Goal: Share content: Distribute website content to other platforms or users

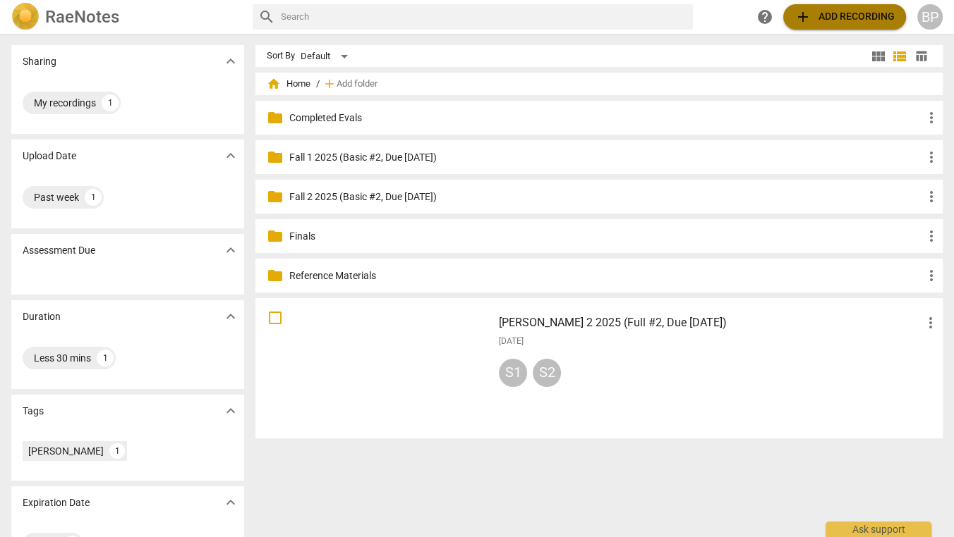
click at [851, 16] on span "add Add recording" at bounding box center [844, 16] width 100 height 17
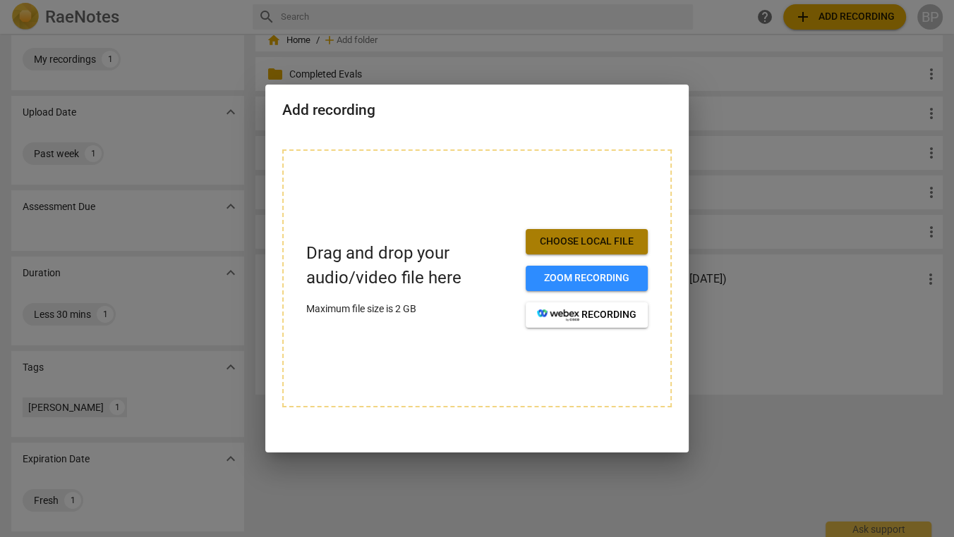
click at [576, 252] on button "Choose local file" at bounding box center [586, 241] width 122 height 25
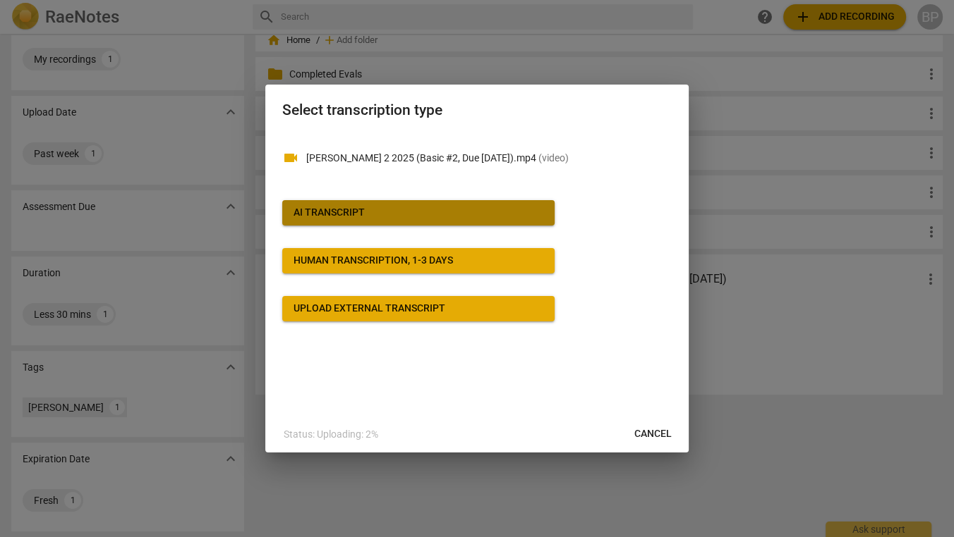
click at [329, 208] on div "AI Transcript" at bounding box center [328, 213] width 71 height 14
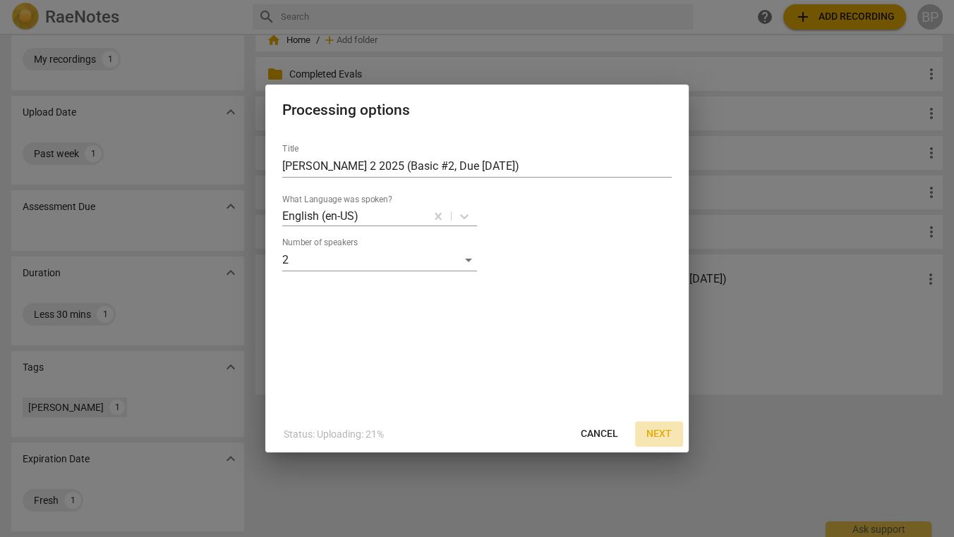
click at [663, 434] on span "Next" at bounding box center [658, 434] width 25 height 14
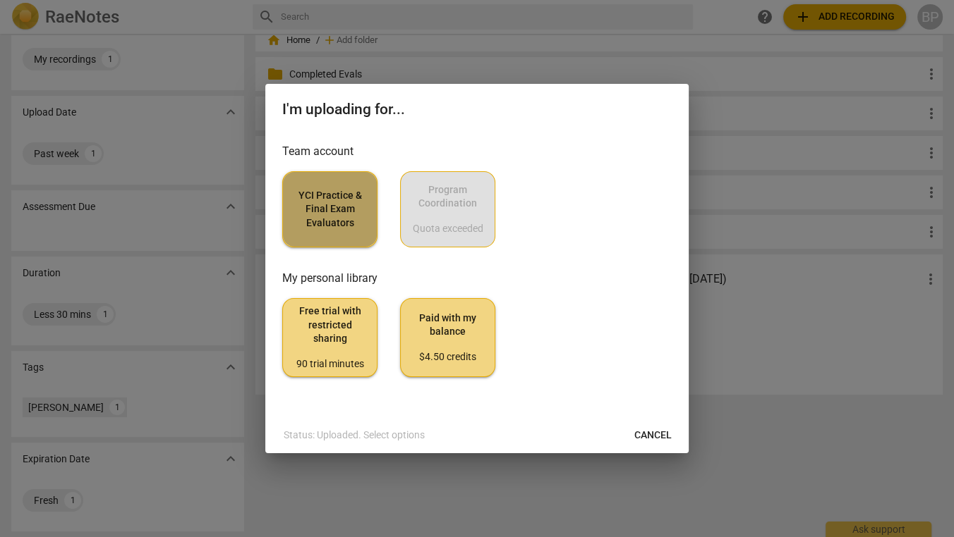
click at [351, 200] on span "YCI Practice & Final Exam Evaluators" at bounding box center [329, 210] width 71 height 42
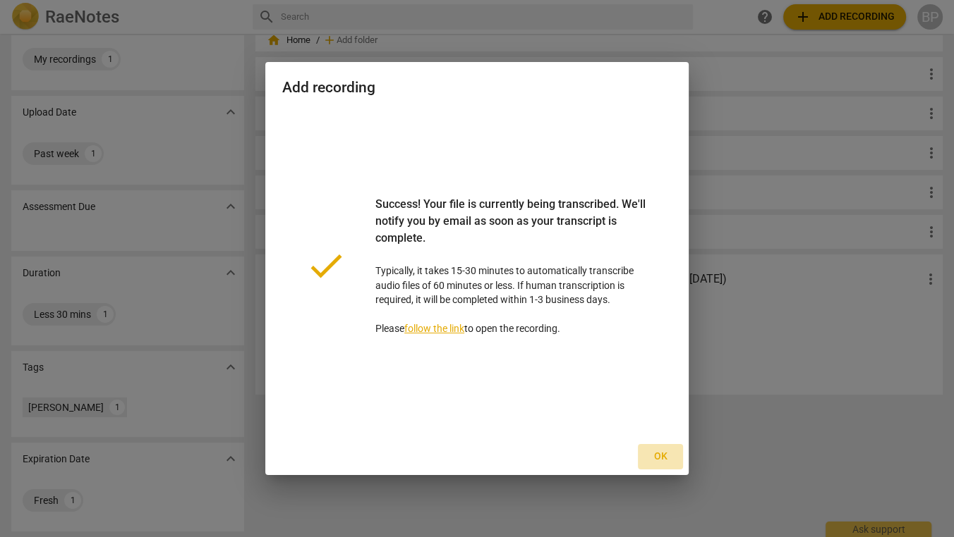
click at [664, 453] on span "Ok" at bounding box center [660, 457] width 23 height 14
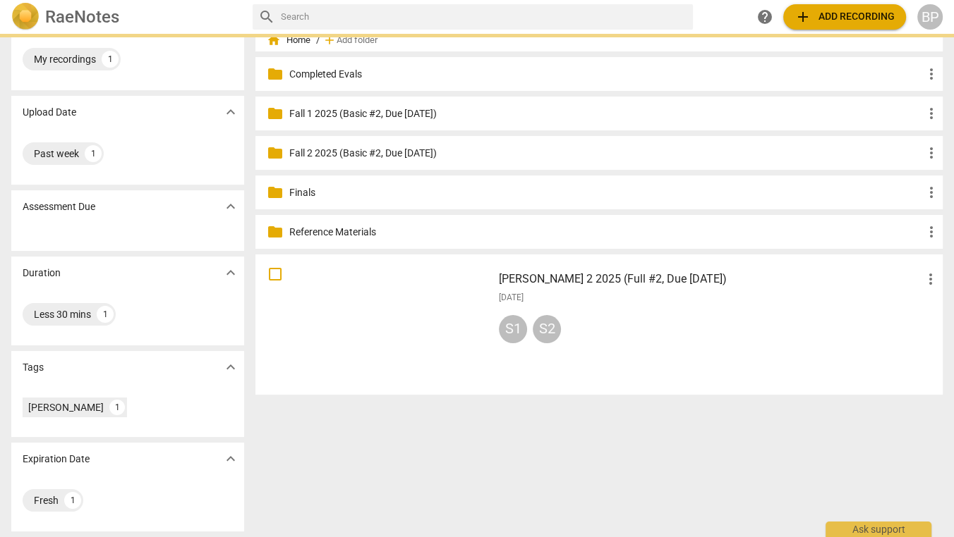
scroll to position [0, 0]
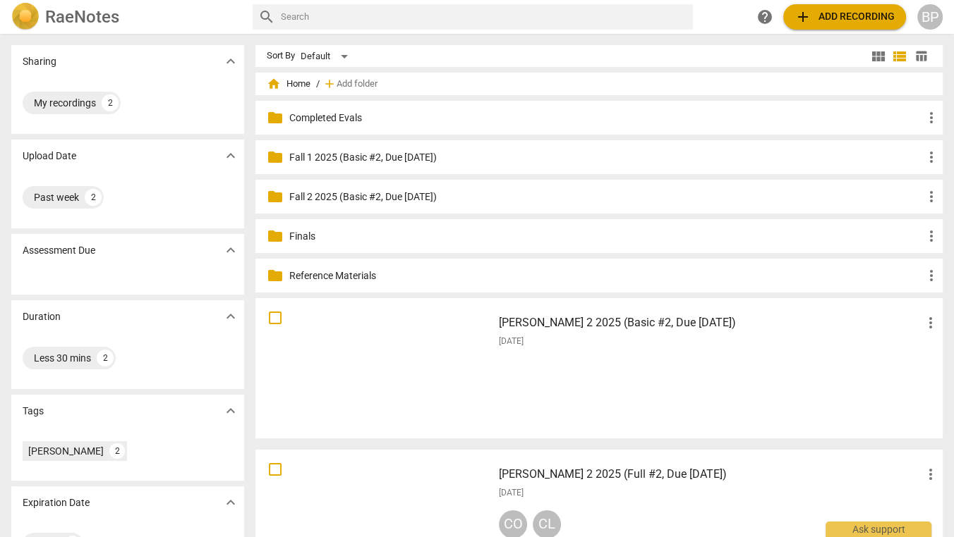
click at [647, 357] on div "[PERSON_NAME] 2 2025 (Basic #2, Due [DATE]) more_vert [DATE]" at bounding box center [718, 368] width 463 height 130
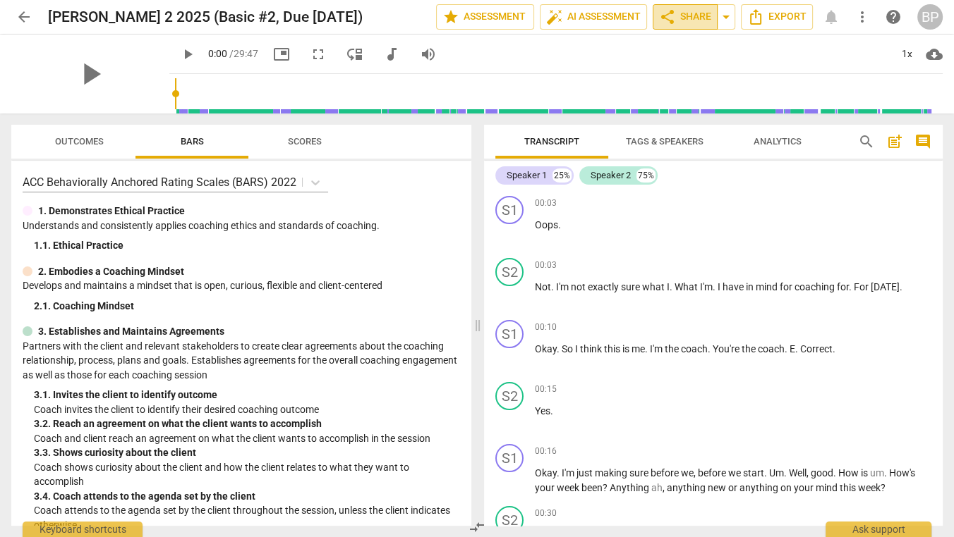
click at [676, 19] on span "share Share" at bounding box center [685, 16] width 52 height 17
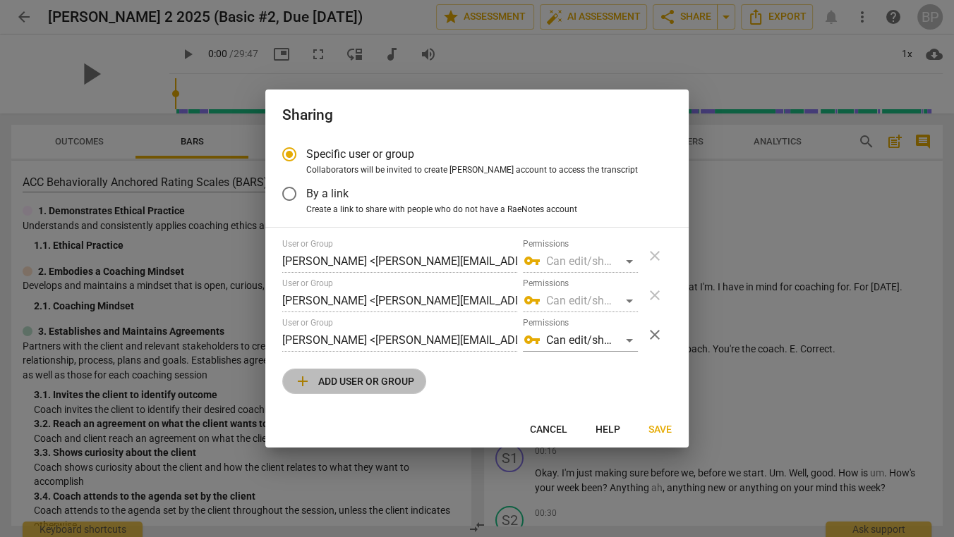
click at [352, 382] on span "add Add user or group" at bounding box center [354, 381] width 120 height 17
radio input "false"
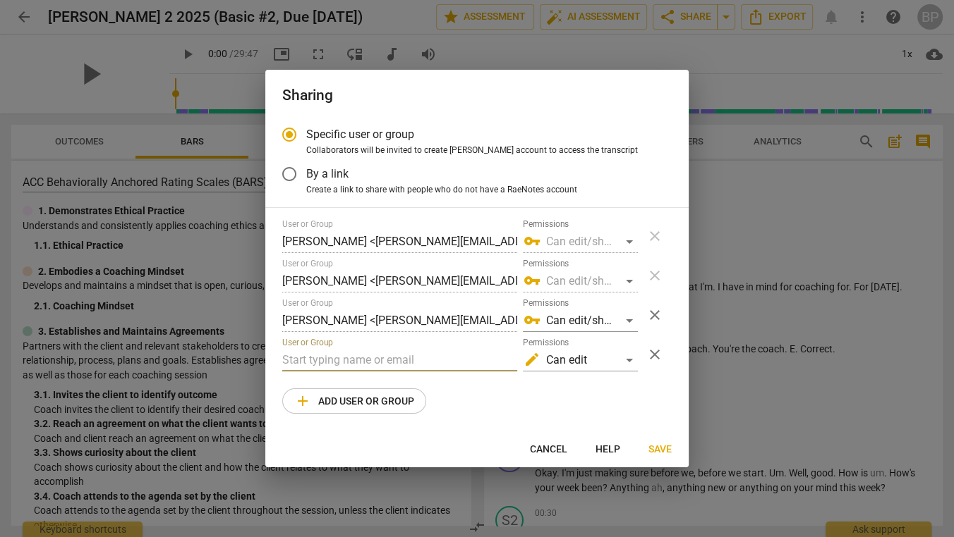
click at [329, 359] on input "text" at bounding box center [399, 360] width 235 height 23
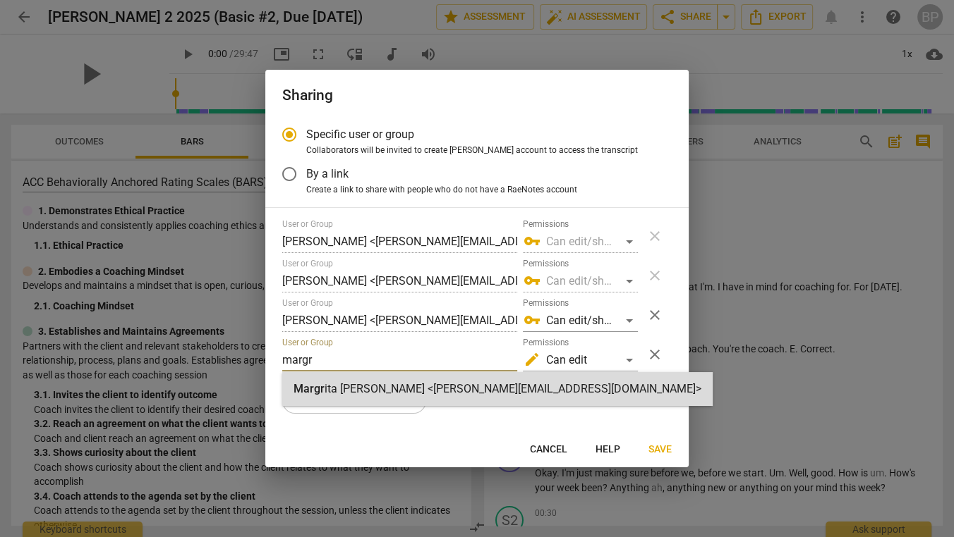
type input "margr"
radio input "false"
type input "[PERSON_NAME] <[PERSON_NAME][EMAIL_ADDRESS][DOMAIN_NAME]>"
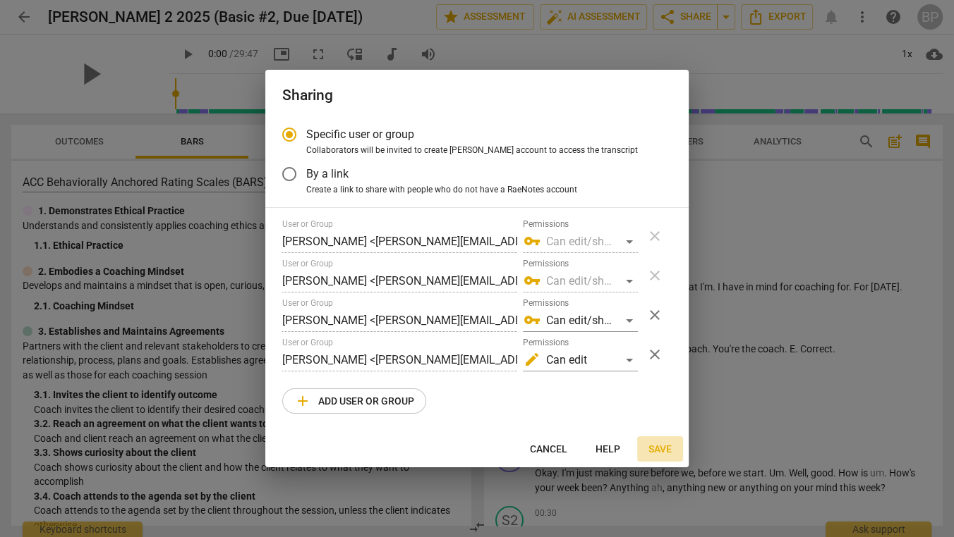
click at [659, 453] on span "Save" at bounding box center [659, 450] width 23 height 14
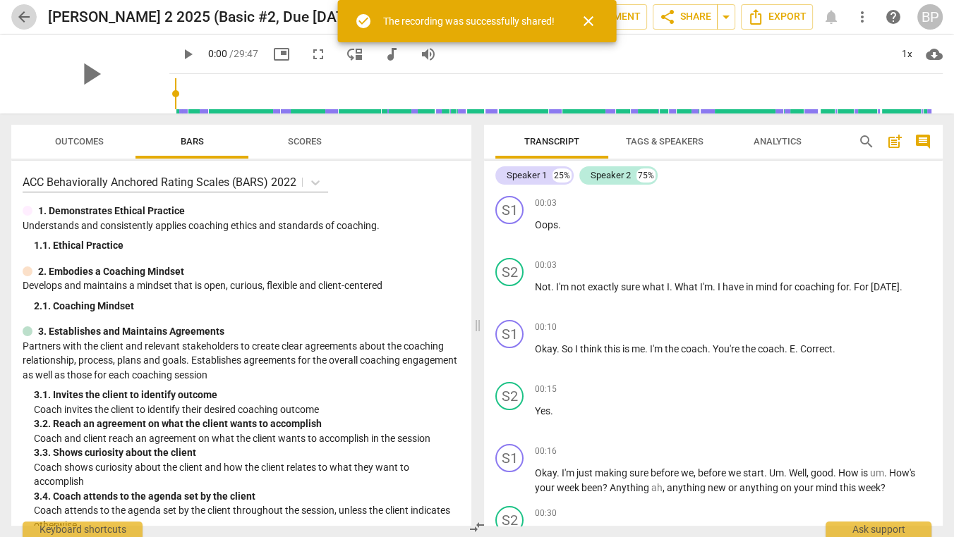
click at [20, 17] on span "arrow_back" at bounding box center [24, 16] width 17 height 17
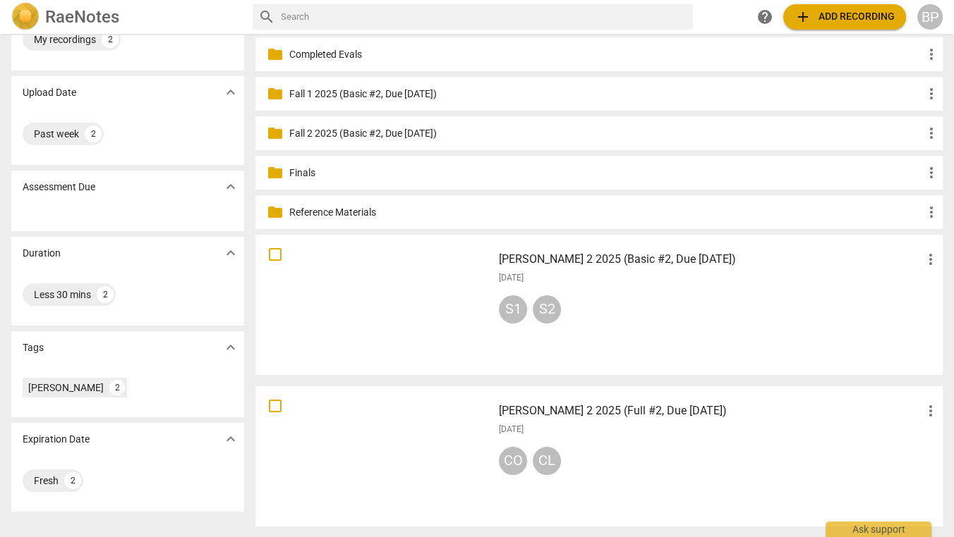
scroll to position [63, 0]
click at [927, 21] on div "BP" at bounding box center [929, 16] width 25 height 25
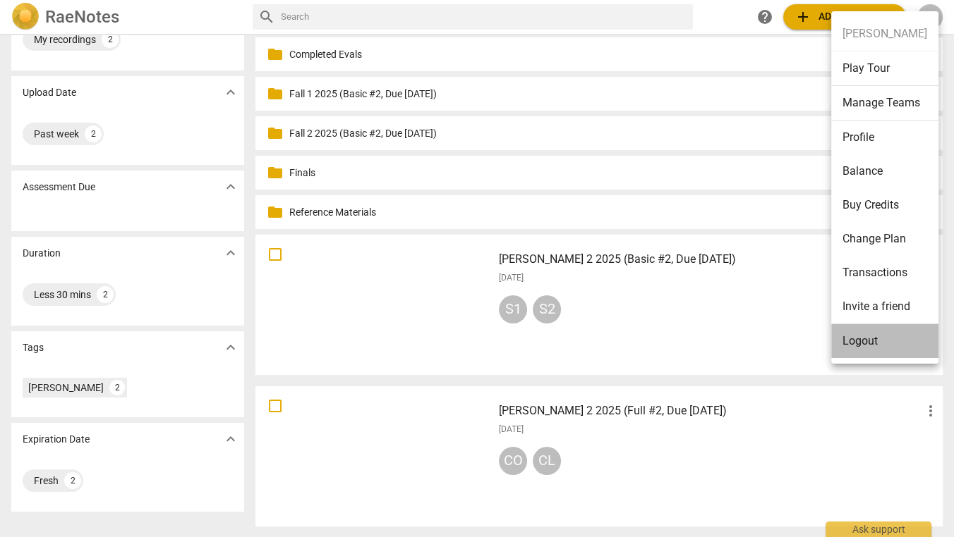
click at [868, 342] on li "Logout" at bounding box center [884, 341] width 107 height 34
